Goal: Information Seeking & Learning: Learn about a topic

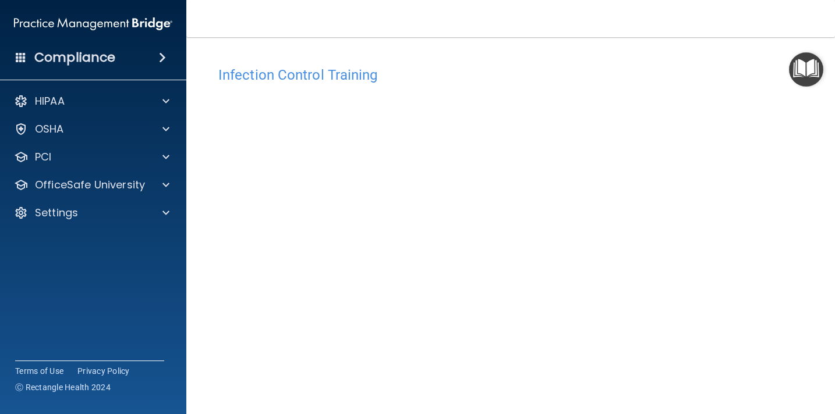
scroll to position [62, 0]
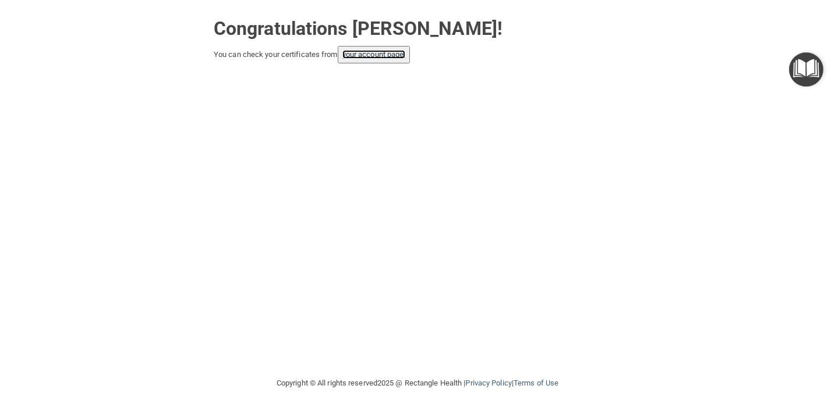
click at [391, 56] on link "your account page!" at bounding box center [373, 54] width 63 height 9
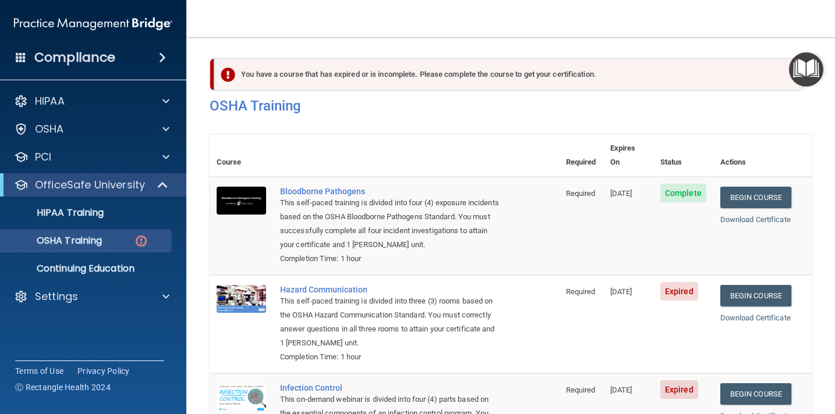
scroll to position [174, 0]
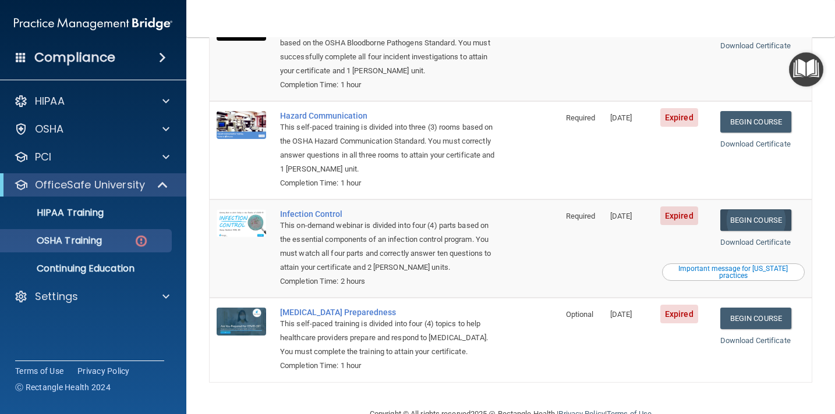
click at [785, 210] on link "Begin Course" at bounding box center [755, 221] width 71 height 22
click at [99, 219] on link "HIPAA Training" at bounding box center [79, 212] width 183 height 23
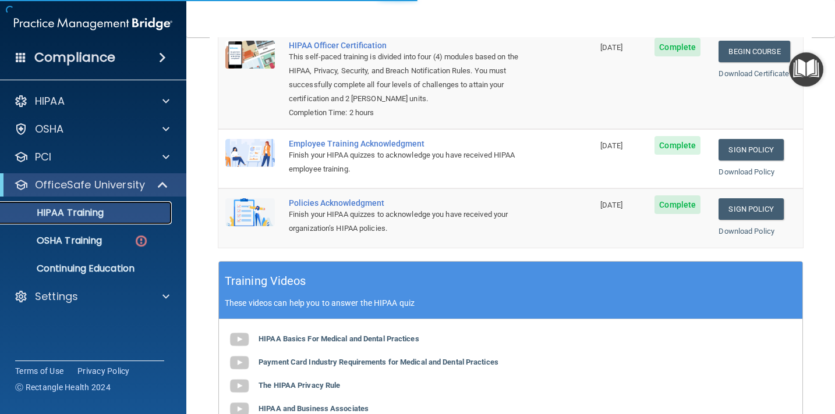
scroll to position [367, 0]
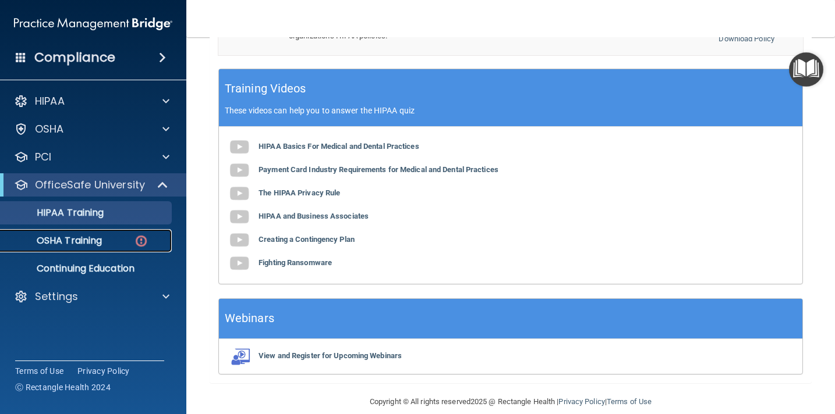
click at [103, 246] on div "OSHA Training" at bounding box center [87, 241] width 159 height 12
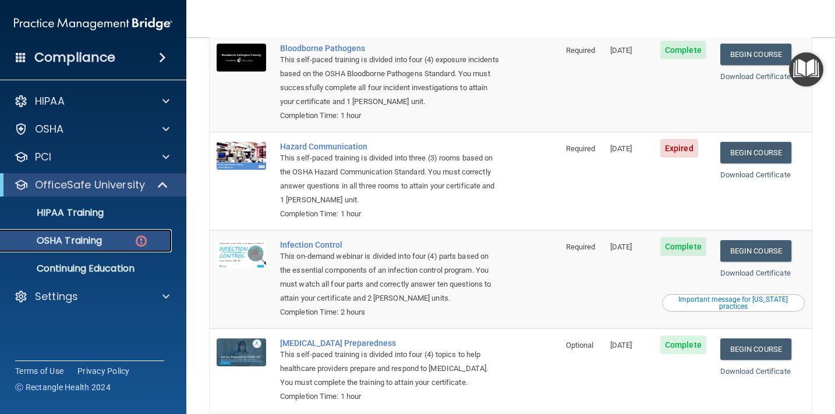
scroll to position [150, 0]
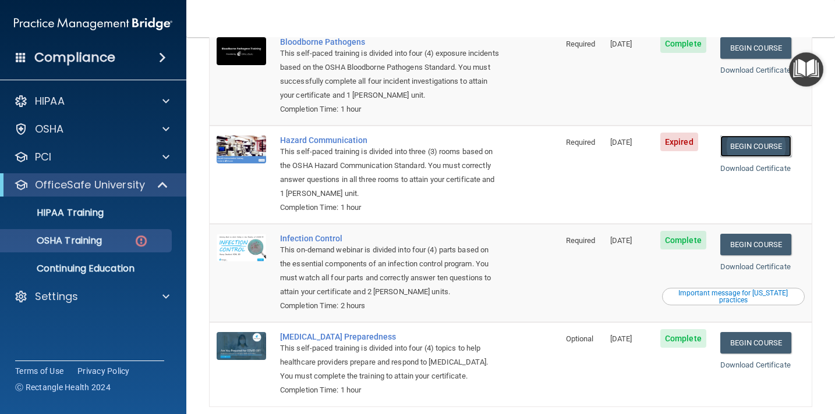
click at [769, 136] on link "Begin Course" at bounding box center [755, 147] width 71 height 22
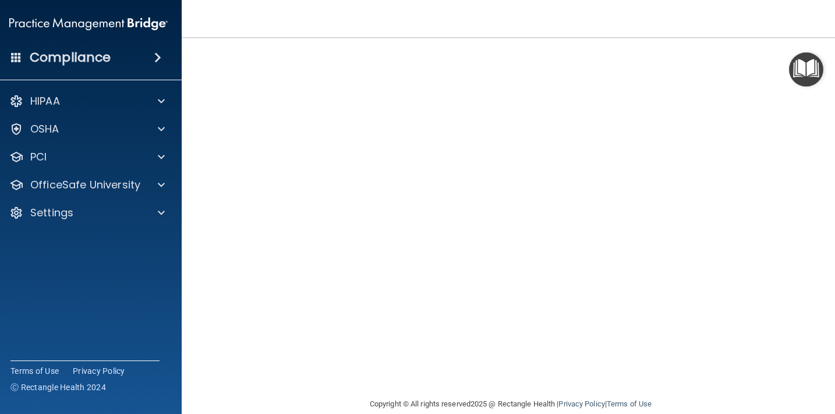
scroll to position [94, 0]
